Goal: Transaction & Acquisition: Purchase product/service

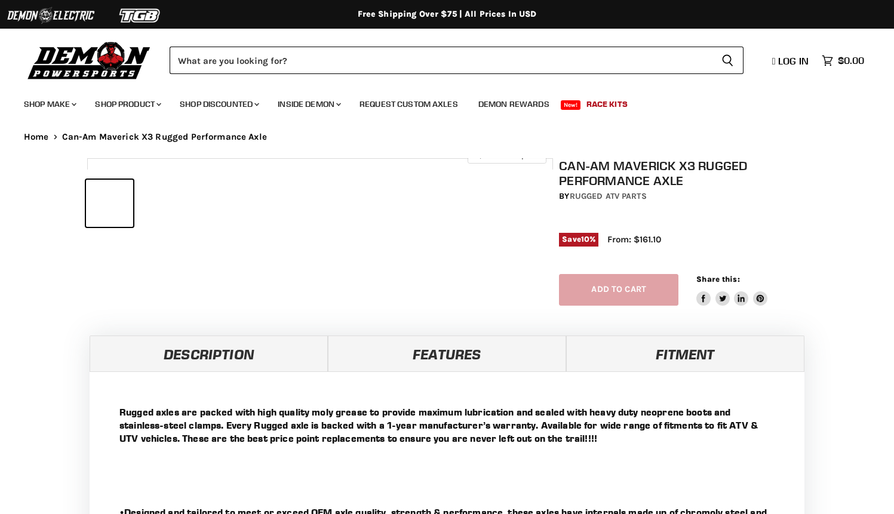
select select "******"
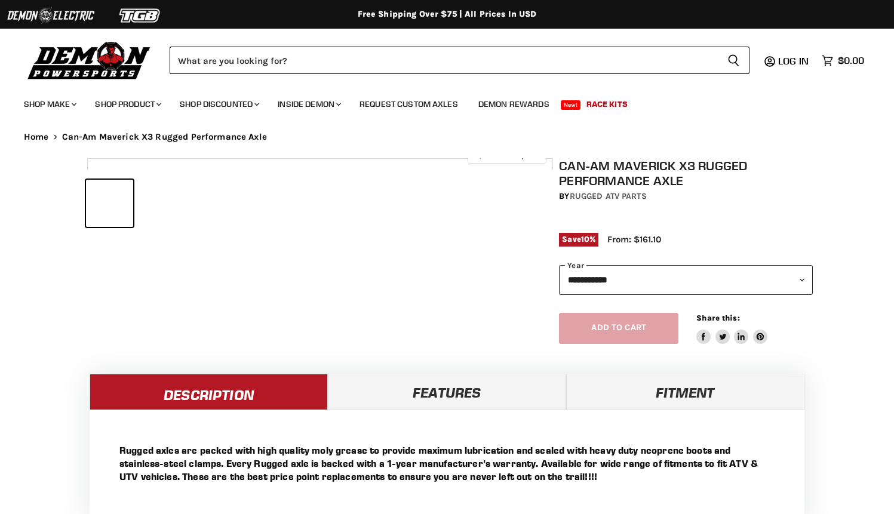
select select "******"
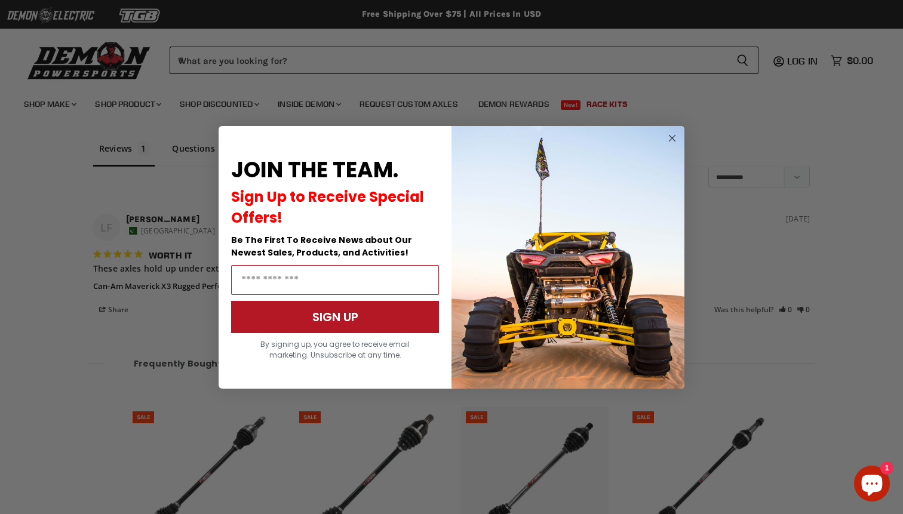
scroll to position [1009, 0]
